Goal: Information Seeking & Learning: Learn about a topic

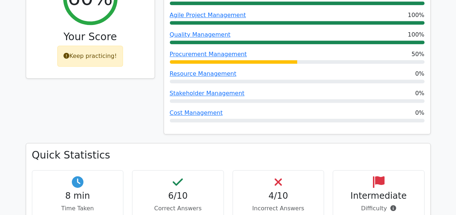
click at [228, 109] on div "Cost Management 0%" at bounding box center [297, 113] width 255 height 9
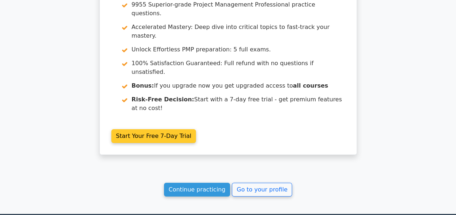
scroll to position [1192, 0]
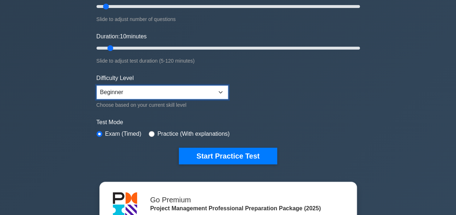
click at [199, 87] on select "Beginner Intermediate Expert" at bounding box center [162, 93] width 132 height 14
click at [96, 86] on select "Beginner Intermediate Expert" at bounding box center [162, 93] width 132 height 14
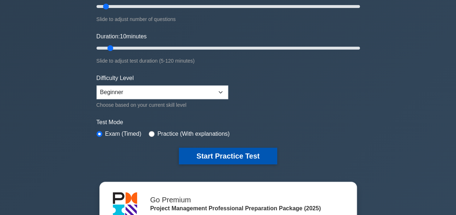
click at [213, 153] on button "Start Practice Test" at bounding box center [228, 156] width 98 height 17
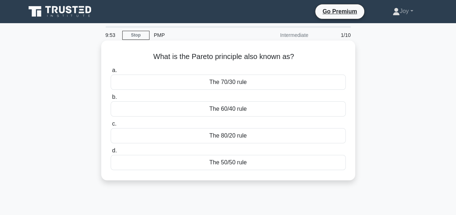
click at [227, 132] on div "The 80/20 rule" at bounding box center [228, 135] width 235 height 15
click at [111, 127] on input "c. The 80/20 rule" at bounding box center [111, 124] width 0 height 5
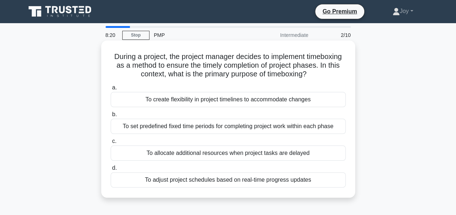
click at [231, 127] on div "To set predefined fixed time periods for completing project work within each ph…" at bounding box center [228, 126] width 235 height 15
click at [111, 117] on input "b. To set predefined fixed time periods for completing project work within each…" at bounding box center [111, 114] width 0 height 5
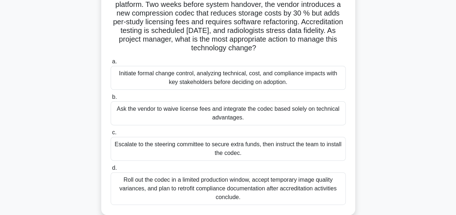
scroll to position [73, 0]
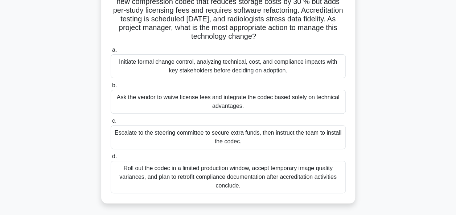
click at [247, 74] on div "Initiate formal change control, analyzing technical, cost, and compliance impac…" at bounding box center [228, 66] width 235 height 24
click at [111, 53] on input "a. Initiate formal change control, analyzing technical, cost, and compliance im…" at bounding box center [111, 50] width 0 height 5
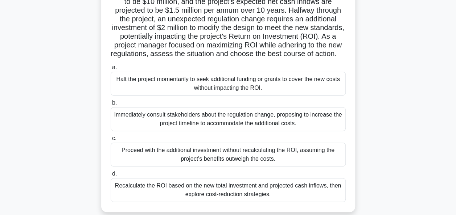
click at [239, 130] on div "Immediately consult stakeholders about the regulation change, proposing to incr…" at bounding box center [228, 119] width 235 height 24
click at [111, 106] on input "b. Immediately consult stakeholders about the regulation change, proposing to i…" at bounding box center [111, 103] width 0 height 5
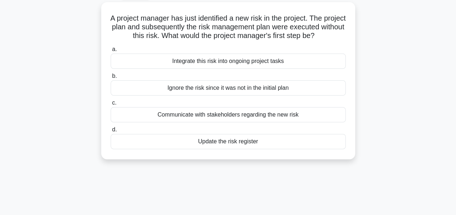
scroll to position [0, 0]
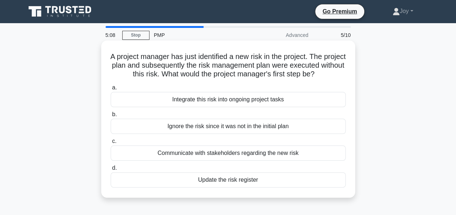
click at [216, 188] on div "Update the risk register" at bounding box center [228, 180] width 235 height 15
click at [111, 171] on input "d. Update the risk register" at bounding box center [111, 168] width 0 height 5
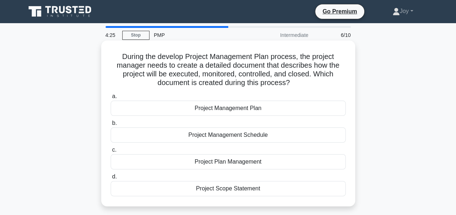
click at [235, 137] on div "Project Management Schedule" at bounding box center [228, 135] width 235 height 15
click at [111, 126] on input "b. Project Management Schedule" at bounding box center [111, 123] width 0 height 5
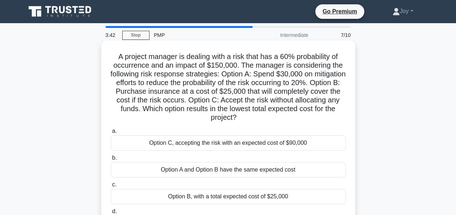
click at [206, 109] on h5 "A project manager is dealing with a risk that has a 60% probability of occurren…" at bounding box center [228, 87] width 236 height 70
click at [242, 170] on div "Option A and Option B have the same expected cost" at bounding box center [228, 169] width 235 height 15
click at [111, 161] on input "b. Option A and Option B have the same expected cost" at bounding box center [111, 158] width 0 height 5
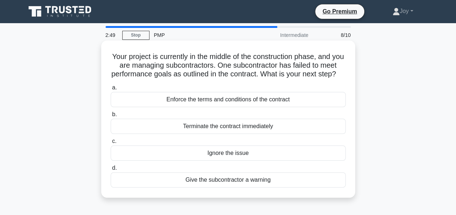
click at [229, 107] on div "Enforce the terms and conditions of the contract" at bounding box center [228, 99] width 235 height 15
click at [111, 90] on input "a. Enforce the terms and conditions of the contract" at bounding box center [111, 88] width 0 height 5
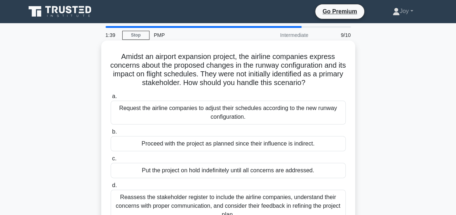
click at [180, 147] on div "Proceed with the project as planned since their influence is indirect." at bounding box center [228, 143] width 235 height 15
click at [111, 135] on input "b. Proceed with the project as planned since their influence is indirect." at bounding box center [111, 132] width 0 height 5
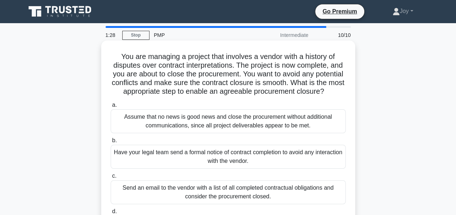
click at [214, 66] on h5 "You are managing a project that involves a vendor with a history of disputes ov…" at bounding box center [228, 74] width 236 height 44
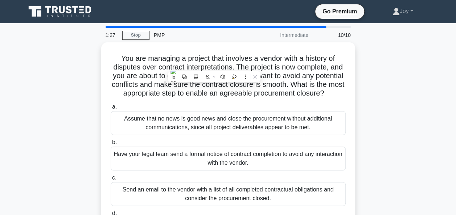
click at [389, 94] on div "You are managing a project that involves a vendor with a history of disputes ov…" at bounding box center [227, 151] width 413 height 218
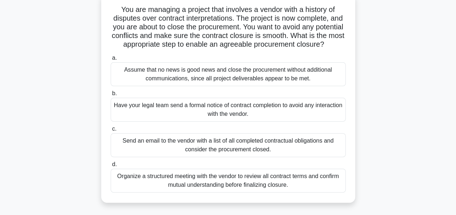
scroll to position [36, 0]
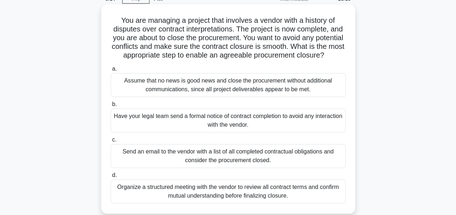
click at [170, 130] on div "Have your legal team send a formal notice of contract completion to avoid any i…" at bounding box center [228, 121] width 235 height 24
click at [111, 107] on input "b. Have your legal team send a formal notice of contract completion to avoid an…" at bounding box center [111, 104] width 0 height 5
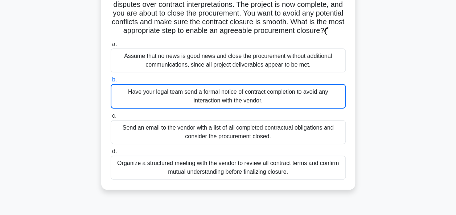
scroll to position [73, 0]
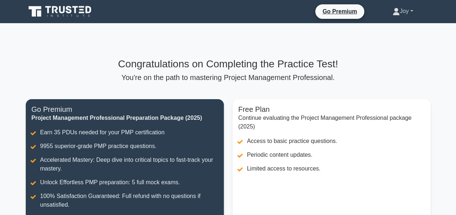
click at [407, 11] on link "Joy" at bounding box center [402, 11] width 55 height 15
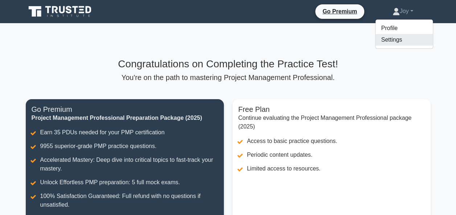
click at [384, 37] on link "Settings" at bounding box center [403, 40] width 57 height 12
